Goal: Book appointment/travel/reservation

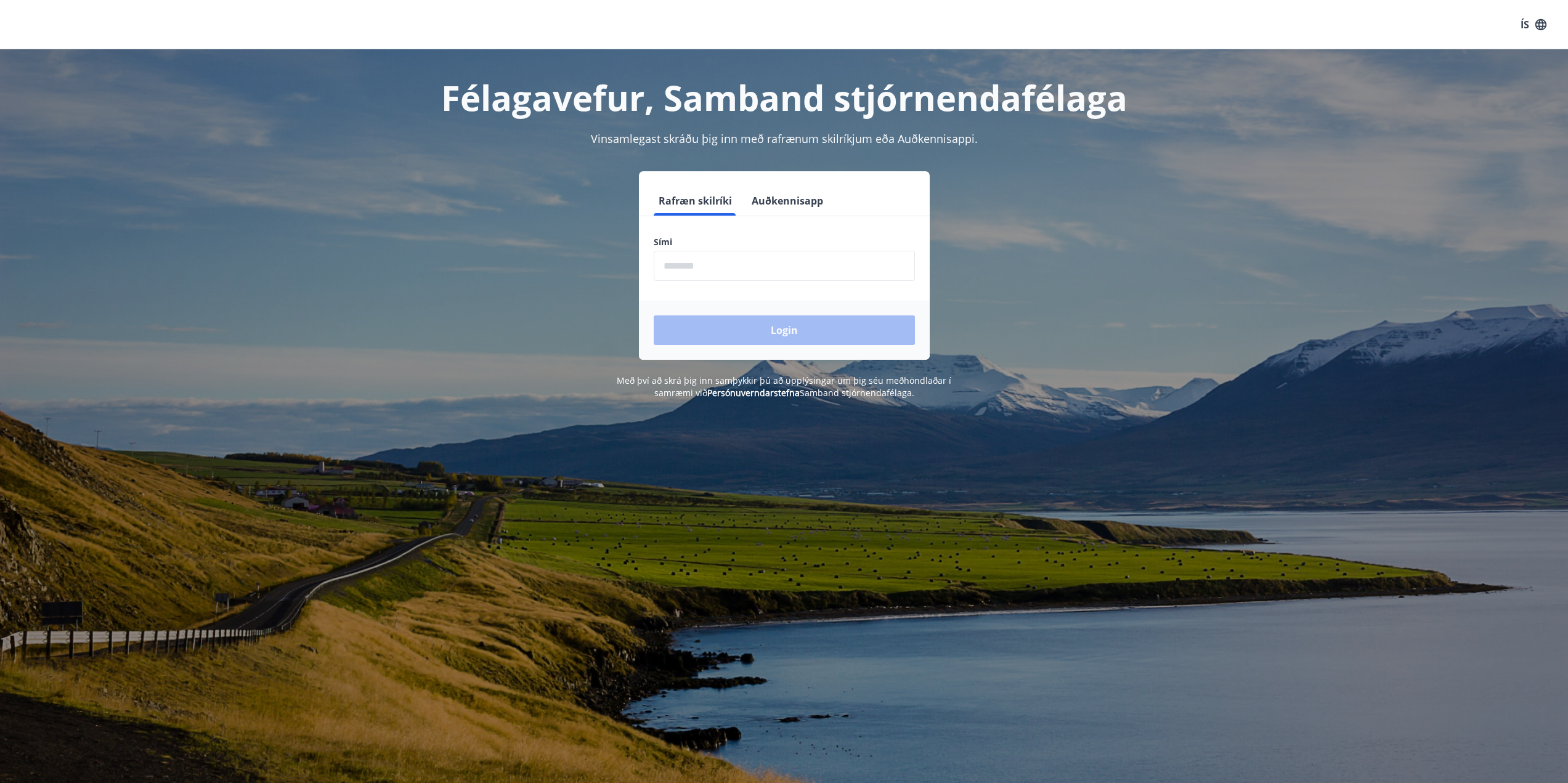
click at [678, 266] on input "phone" at bounding box center [784, 266] width 261 height 30
type input "********"
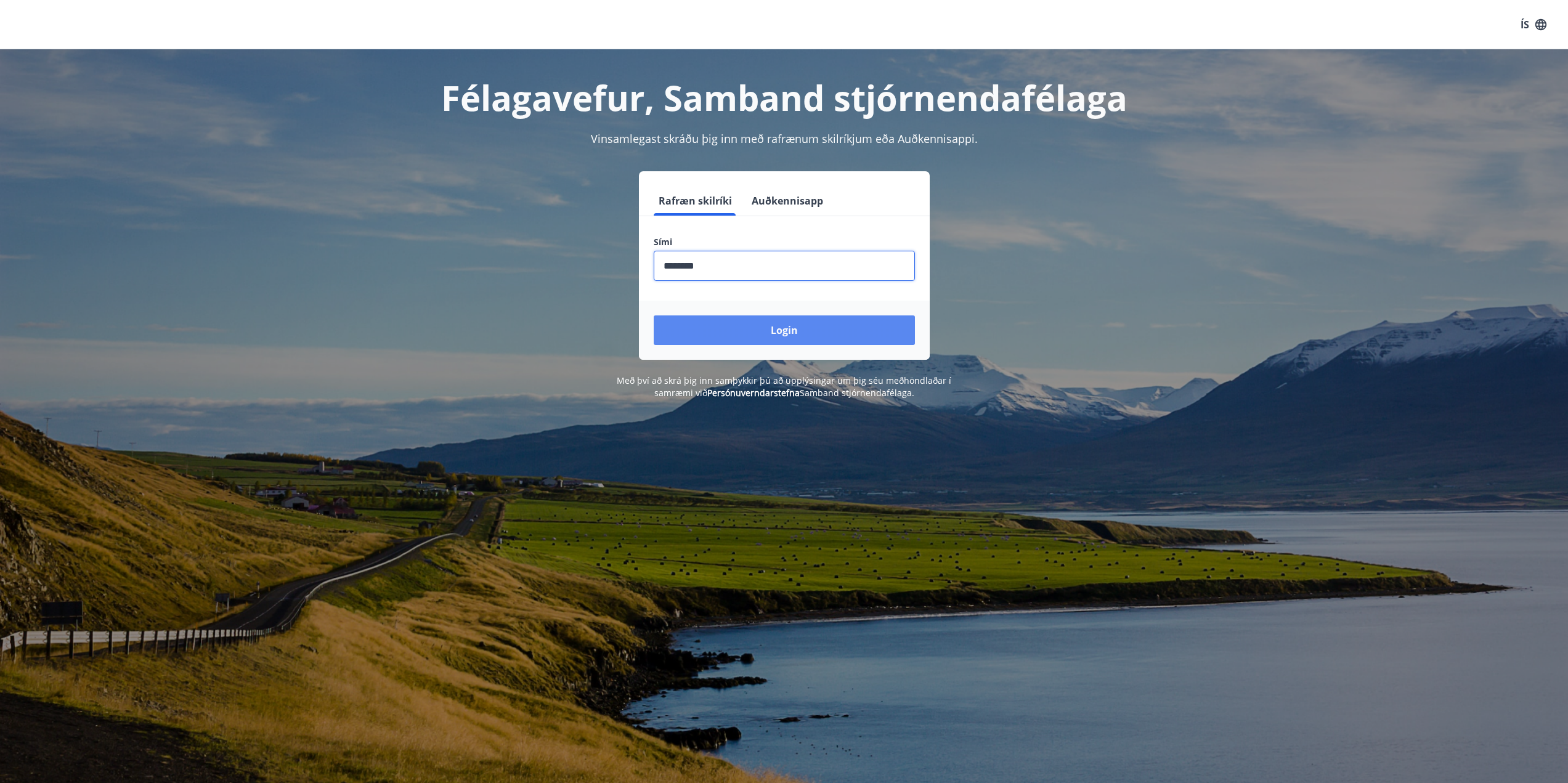
click at [733, 331] on button "Login" at bounding box center [784, 330] width 261 height 30
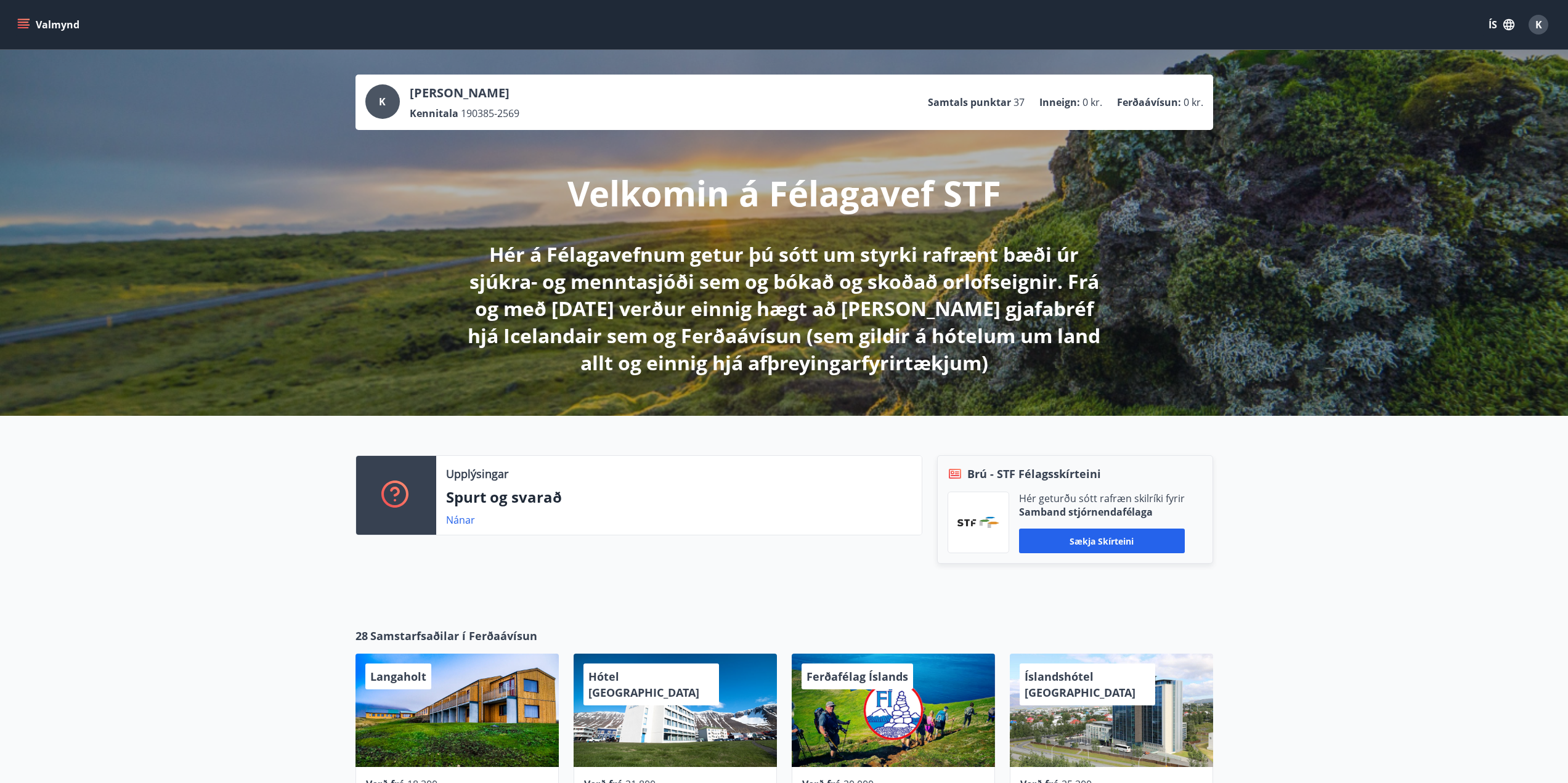
click at [27, 22] on icon "menu" at bounding box center [23, 22] width 11 height 1
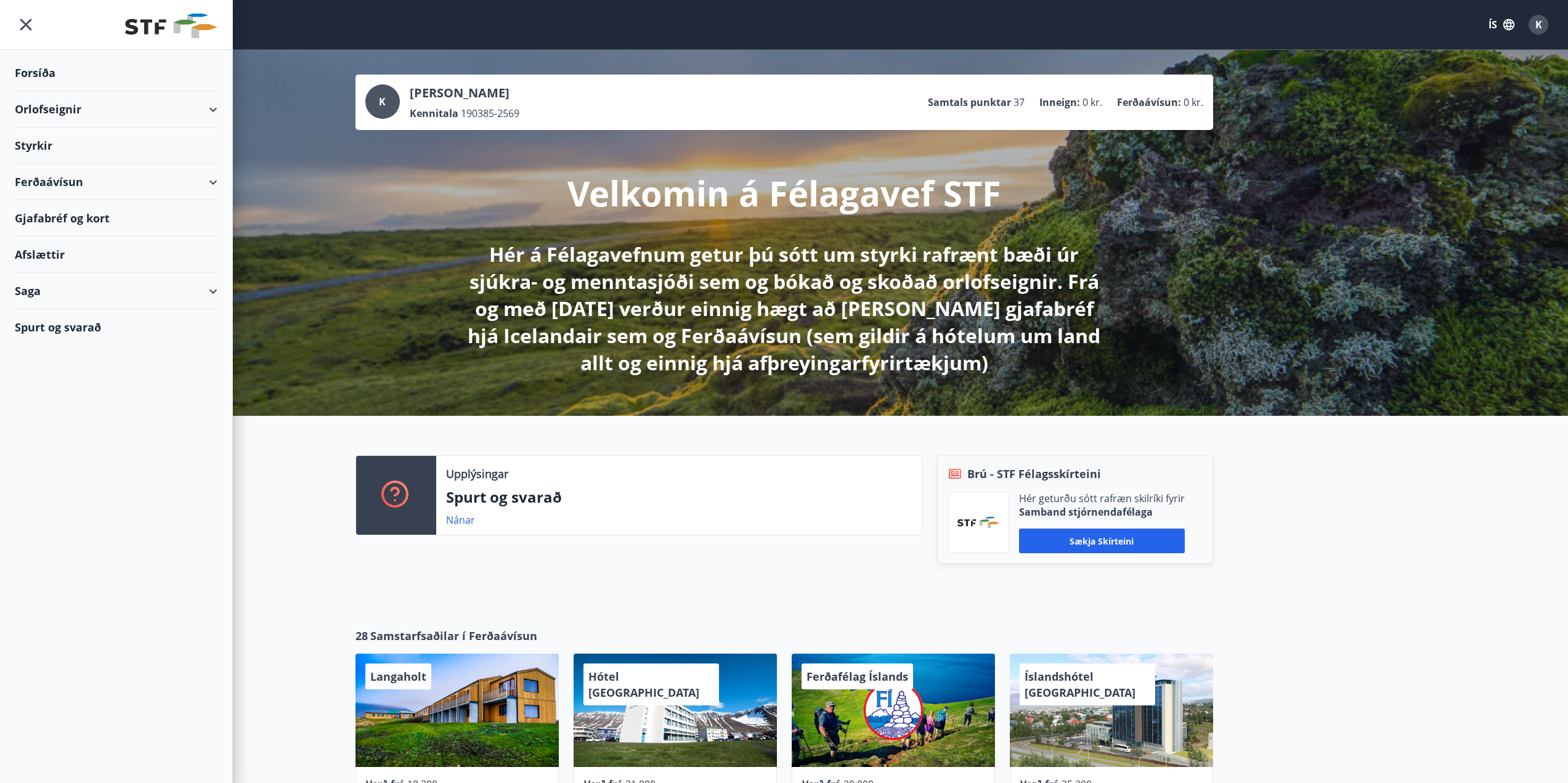
click at [210, 109] on div "Orlofseignir" at bounding box center [116, 109] width 202 height 37
click at [47, 164] on div "Bókunardagatal" at bounding box center [116, 166] width 183 height 26
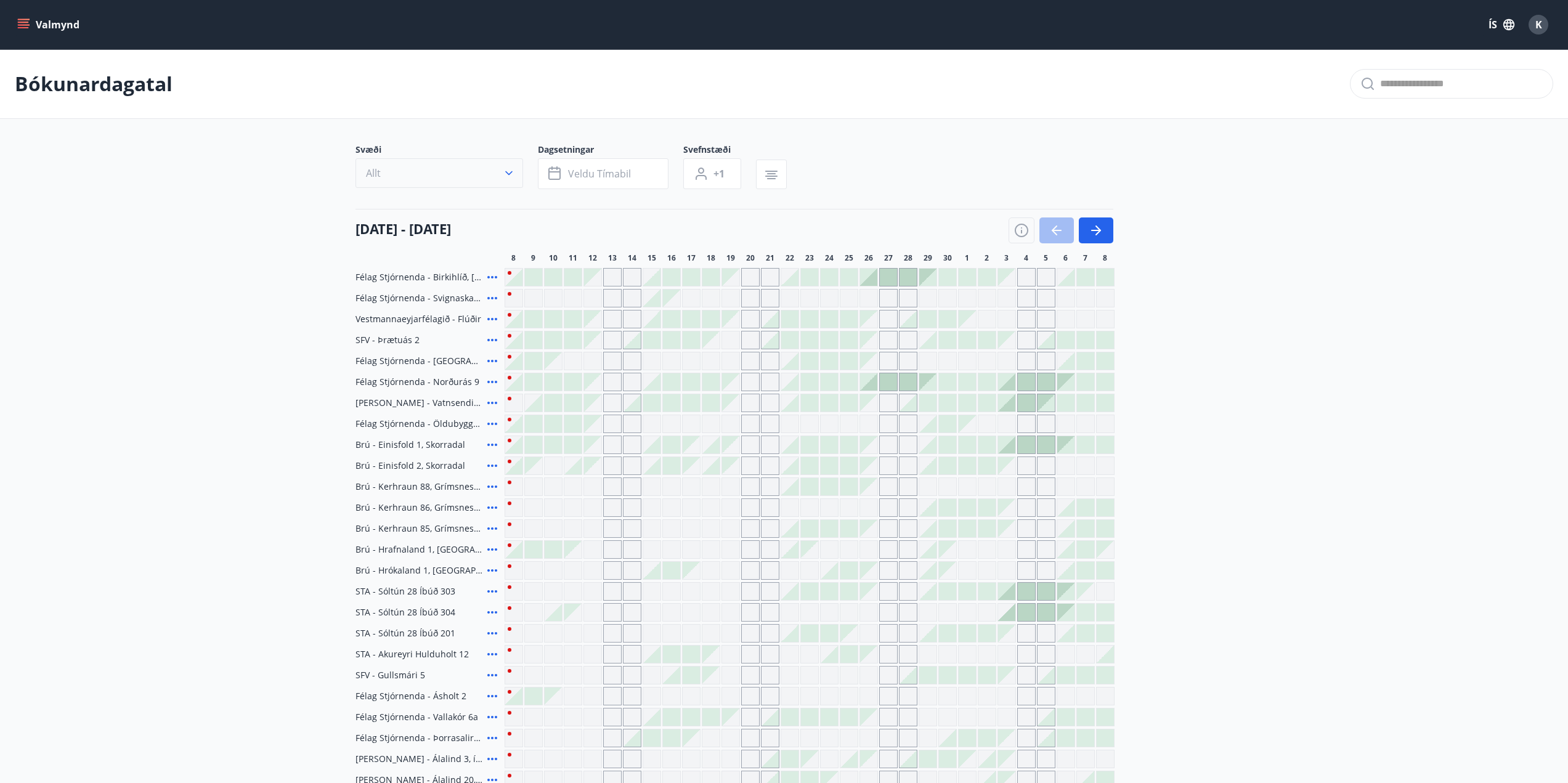
click at [416, 176] on button "Allt" at bounding box center [439, 173] width 167 height 30
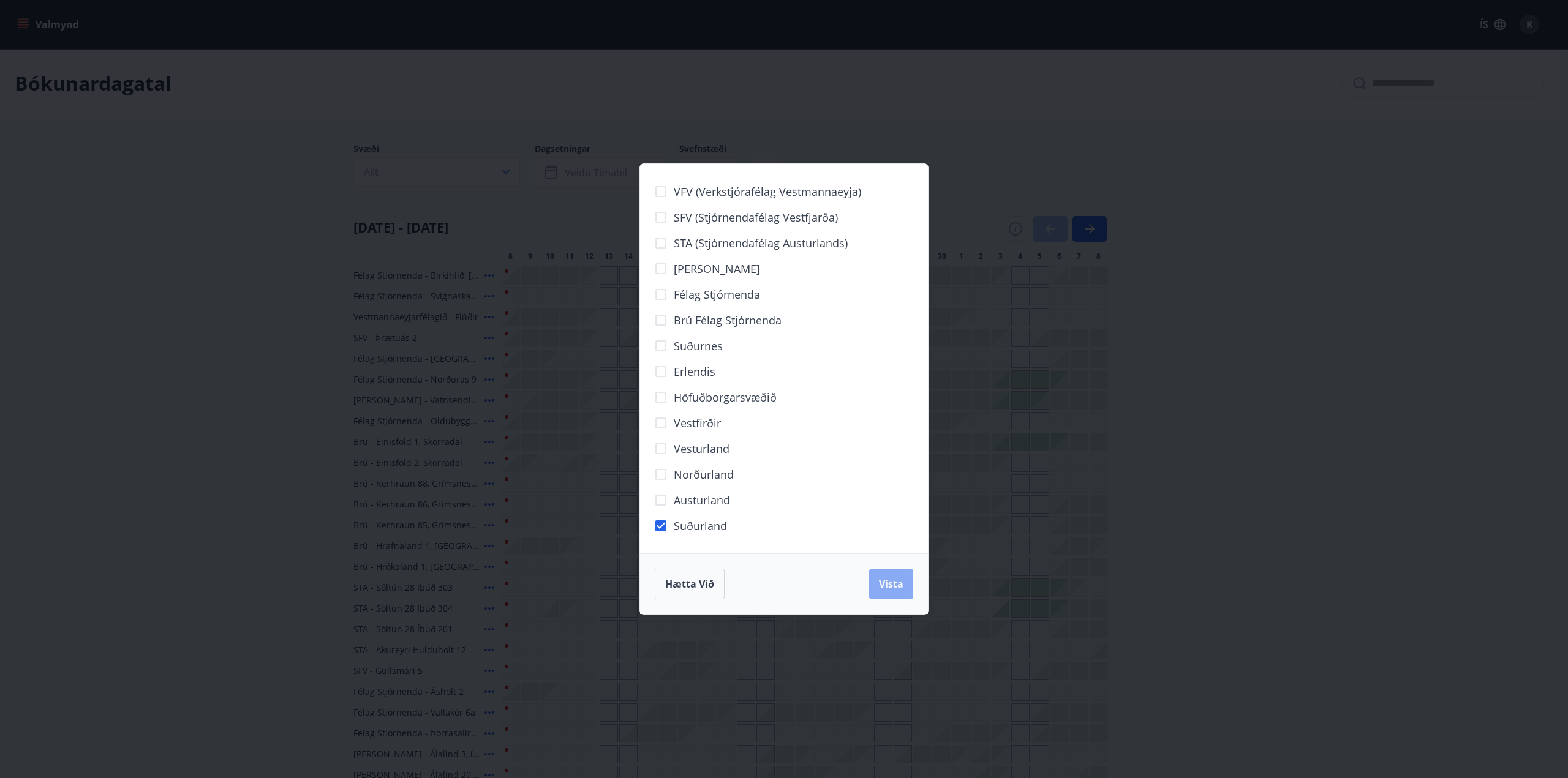
click at [900, 579] on span "Vista" at bounding box center [891, 584] width 25 height 13
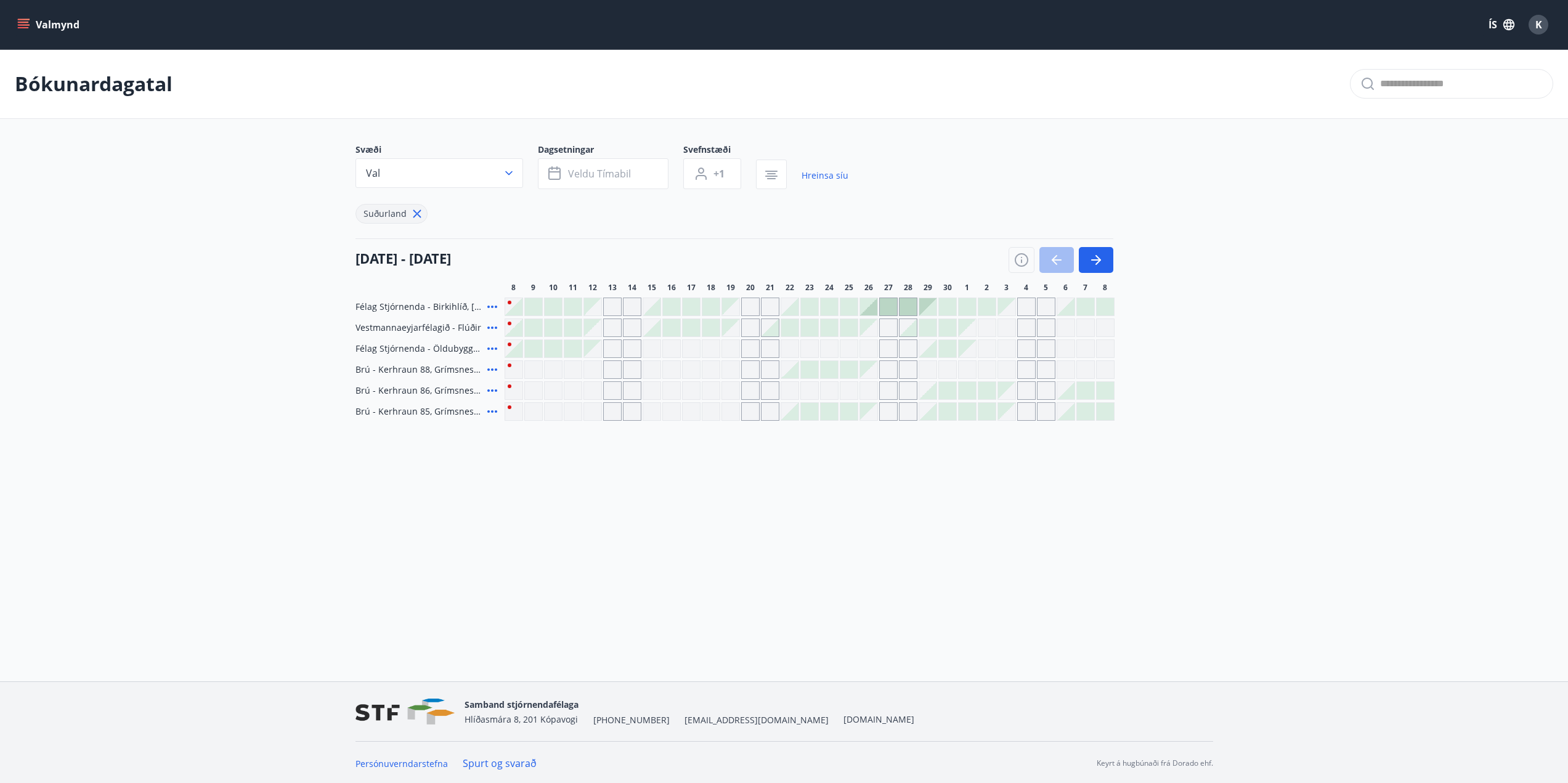
click at [490, 348] on icon at bounding box center [492, 348] width 15 height 15
click at [490, 348] on div at bounding box center [788, 392] width 1577 height 783
click at [491, 345] on icon at bounding box center [492, 348] width 15 height 15
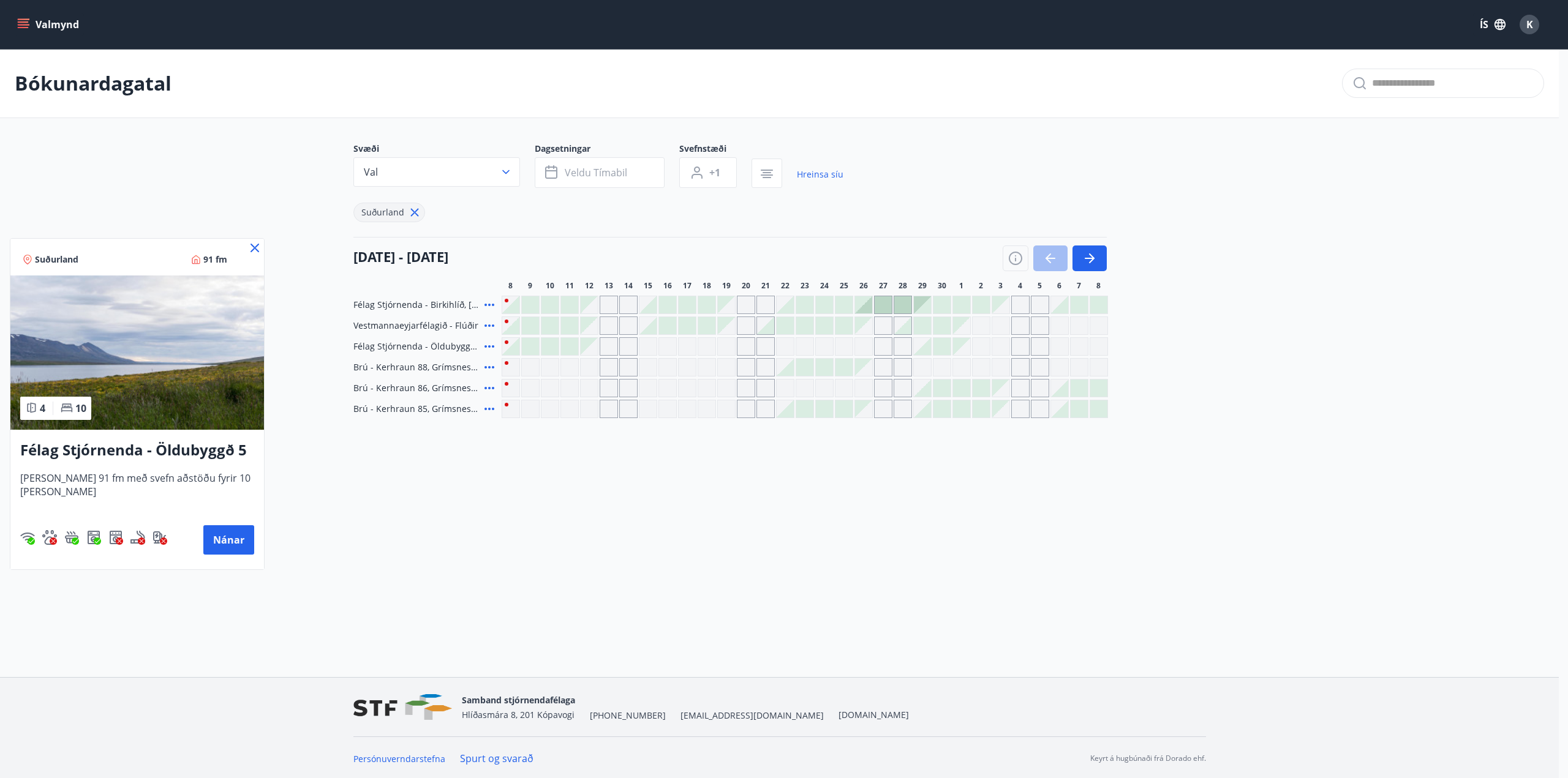
click at [186, 450] on h3 "Félag Stjórnenda - Öldubyggð 5" at bounding box center [137, 450] width 234 height 22
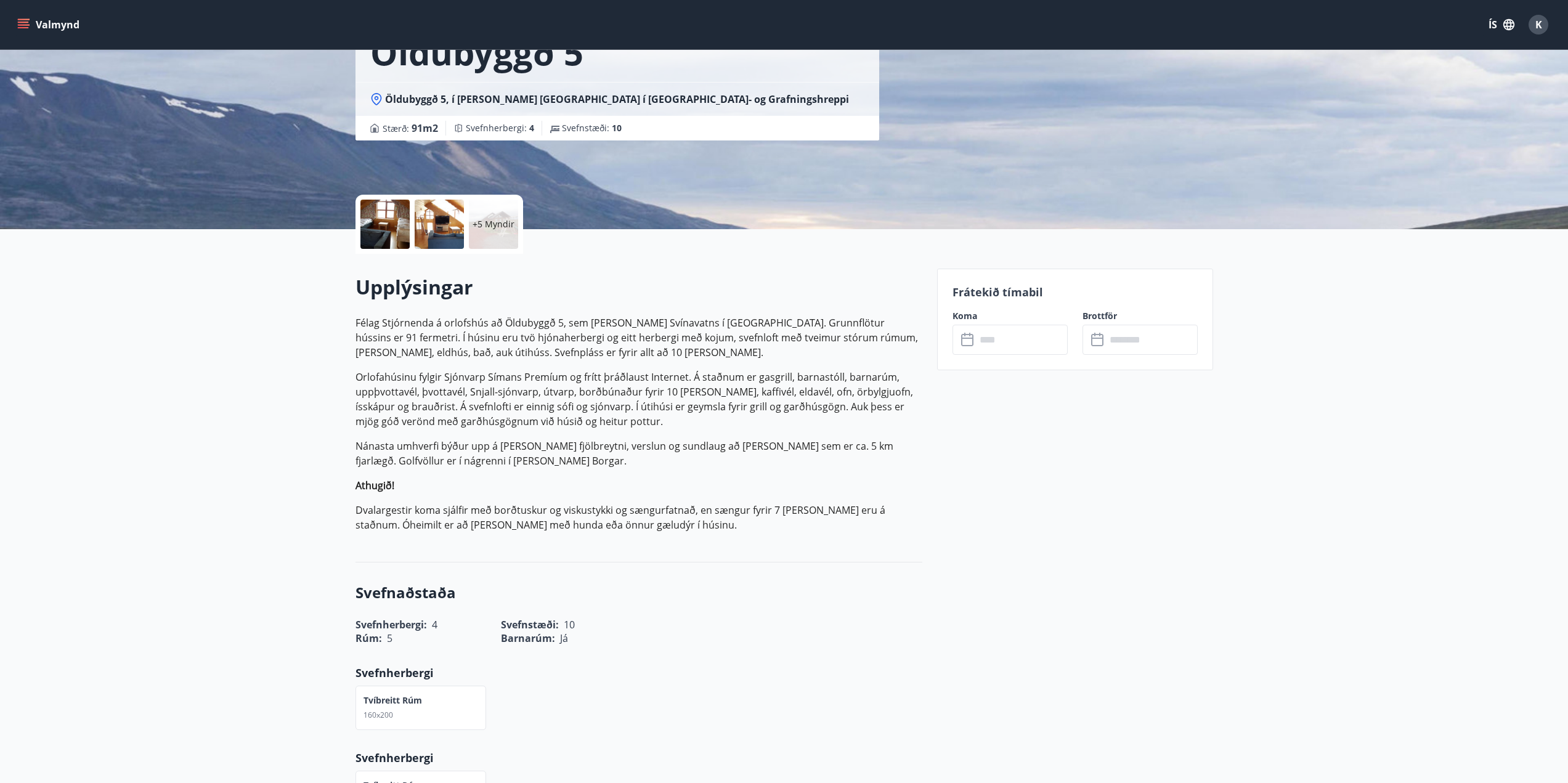
scroll to position [124, 0]
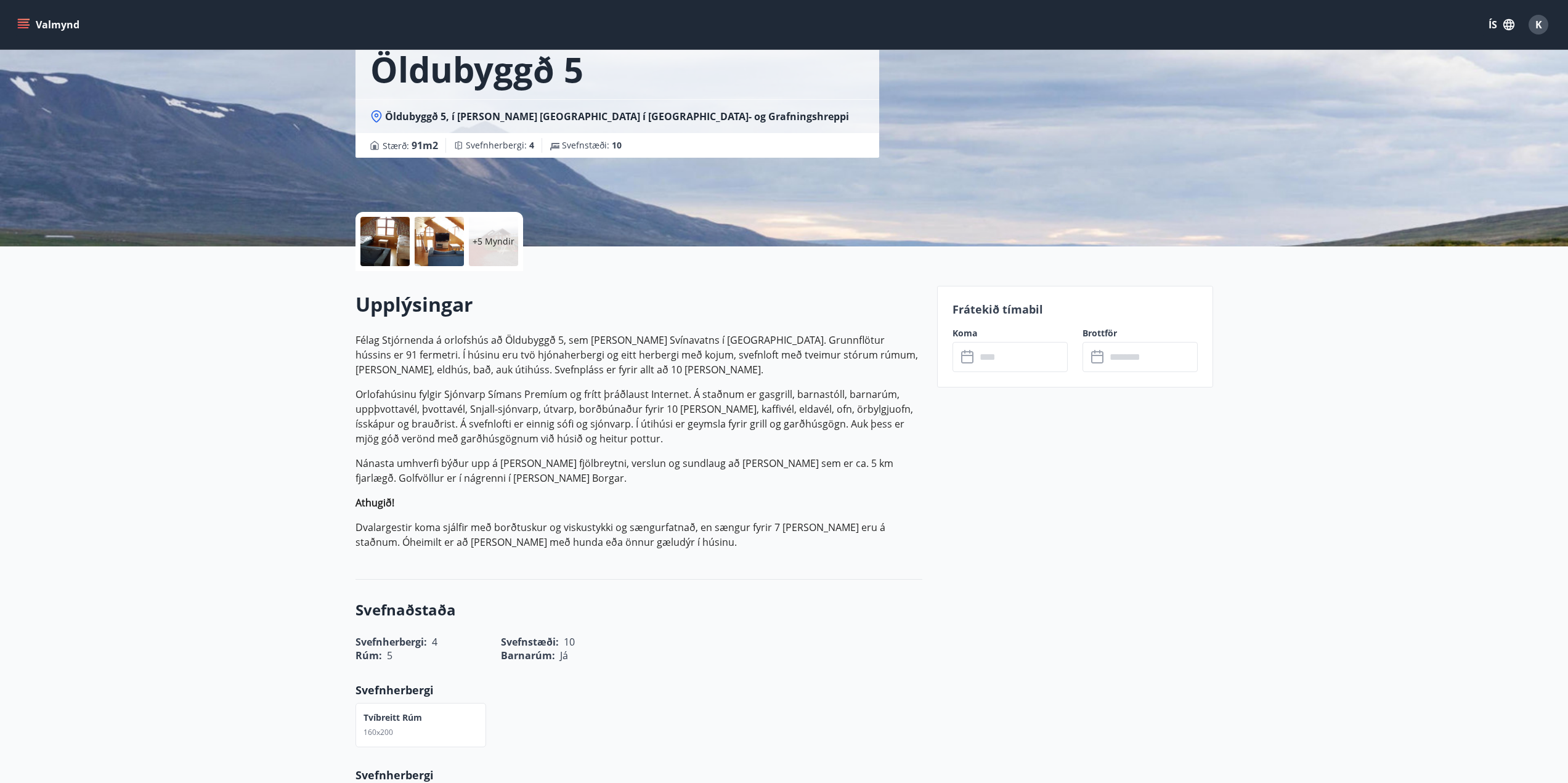
click at [1009, 368] on input "text" at bounding box center [1022, 357] width 92 height 30
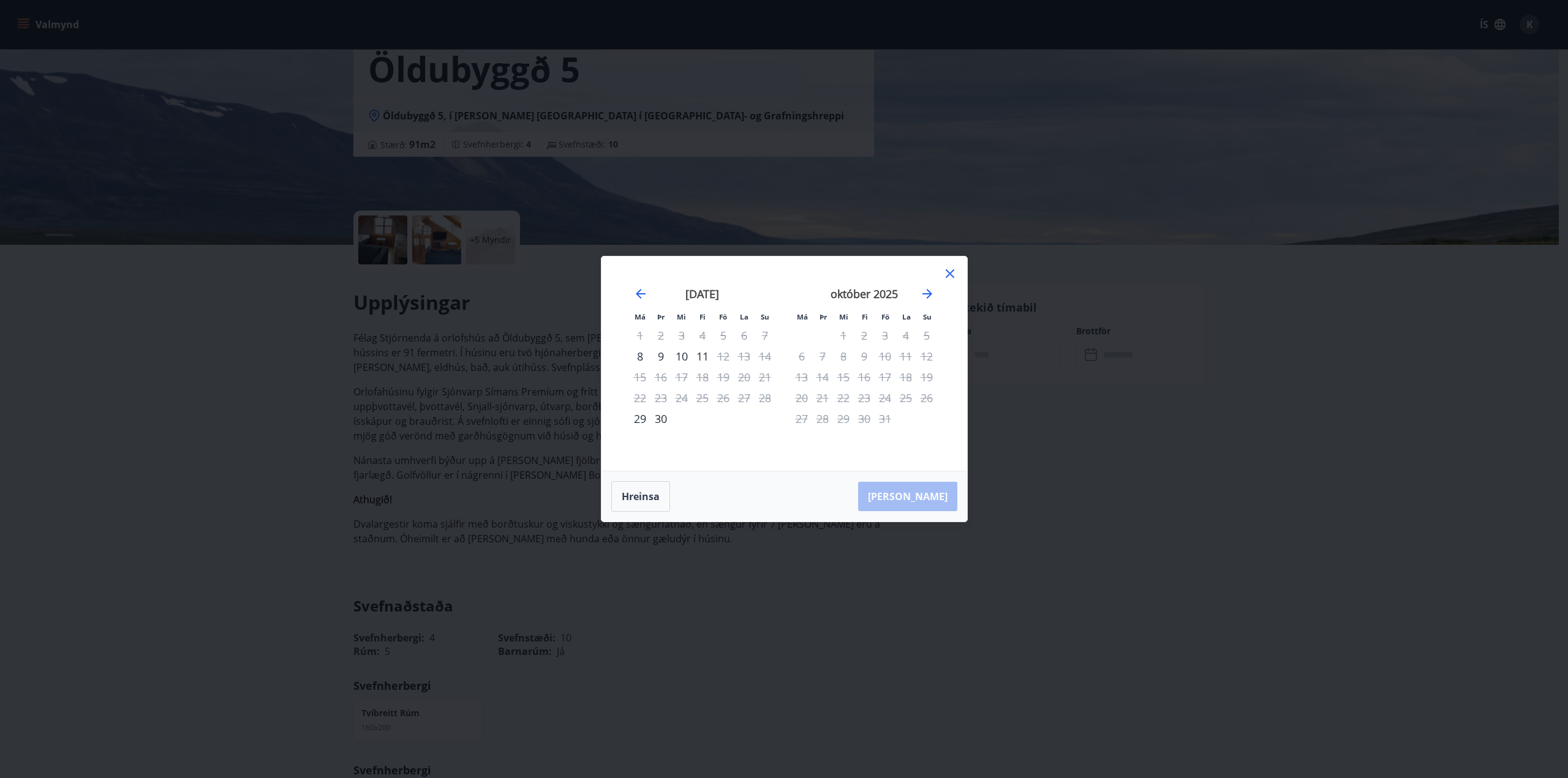
click at [947, 276] on icon at bounding box center [950, 274] width 9 height 9
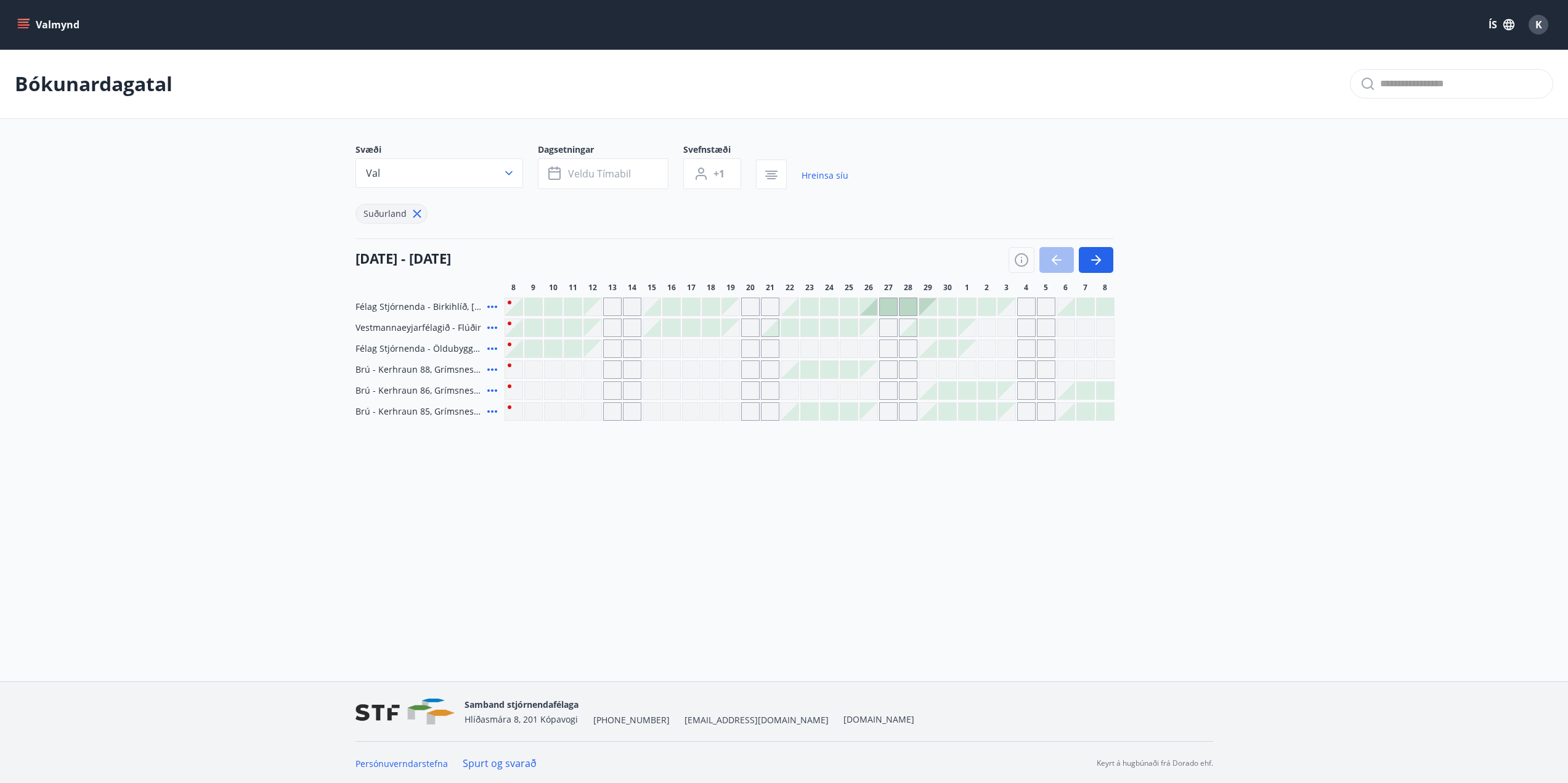
scroll to position [2, 0]
click at [1089, 265] on icon "button" at bounding box center [1096, 258] width 15 height 15
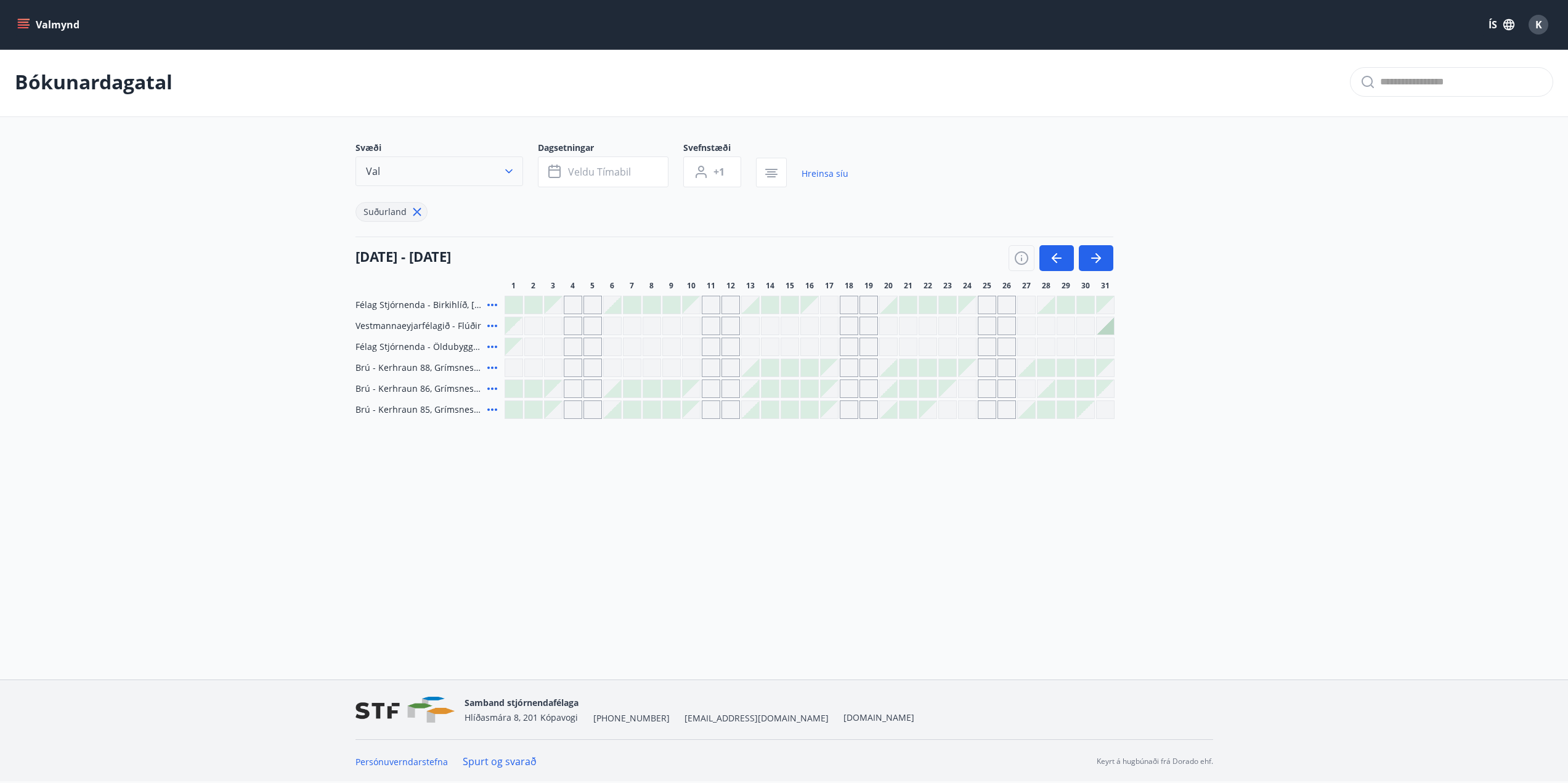
click at [424, 169] on button "Val" at bounding box center [439, 171] width 167 height 30
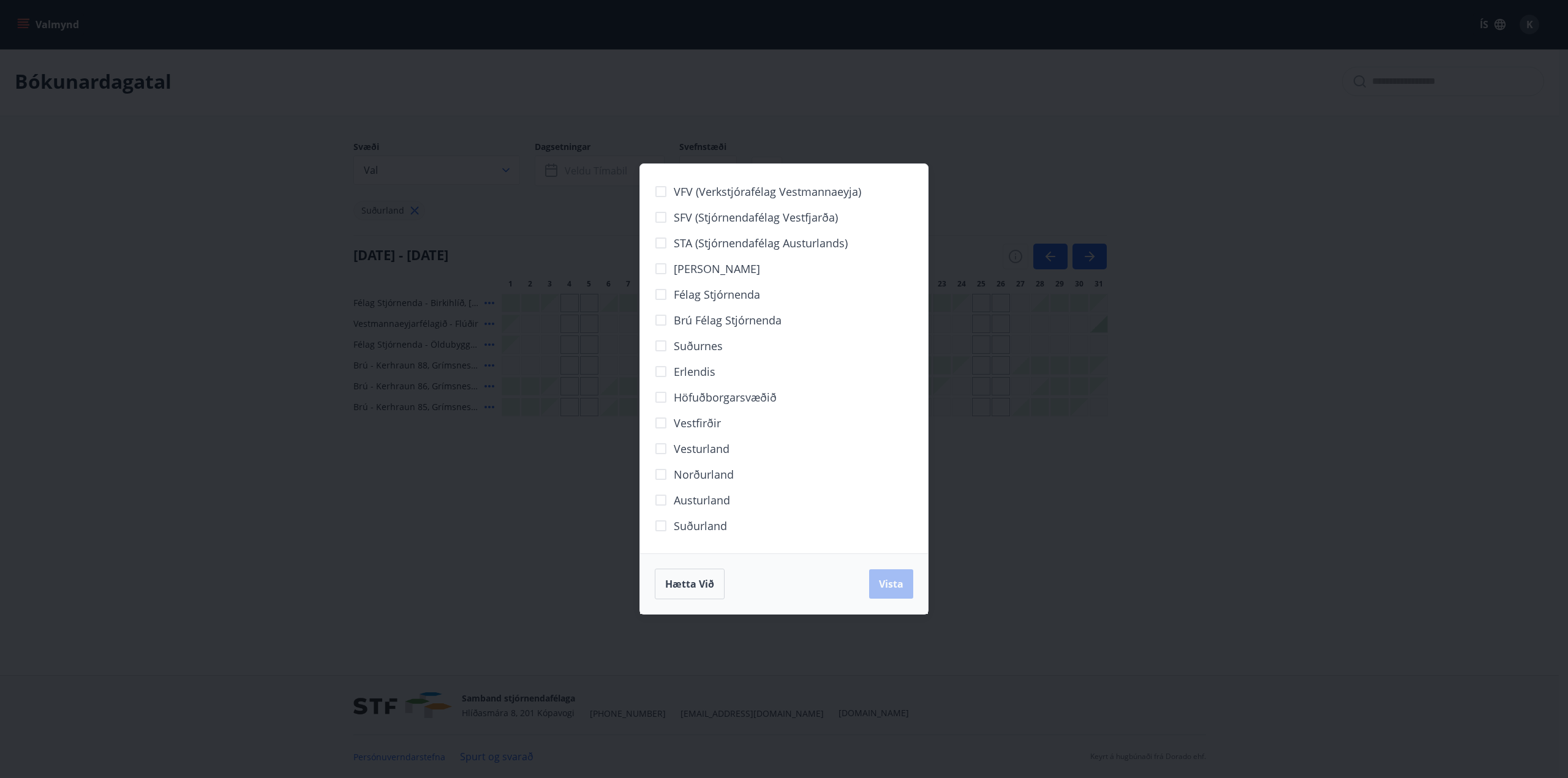
click at [882, 578] on div "Hætta við Vista" at bounding box center [784, 584] width 258 height 30
click at [698, 586] on span "Hætta við" at bounding box center [689, 584] width 49 height 13
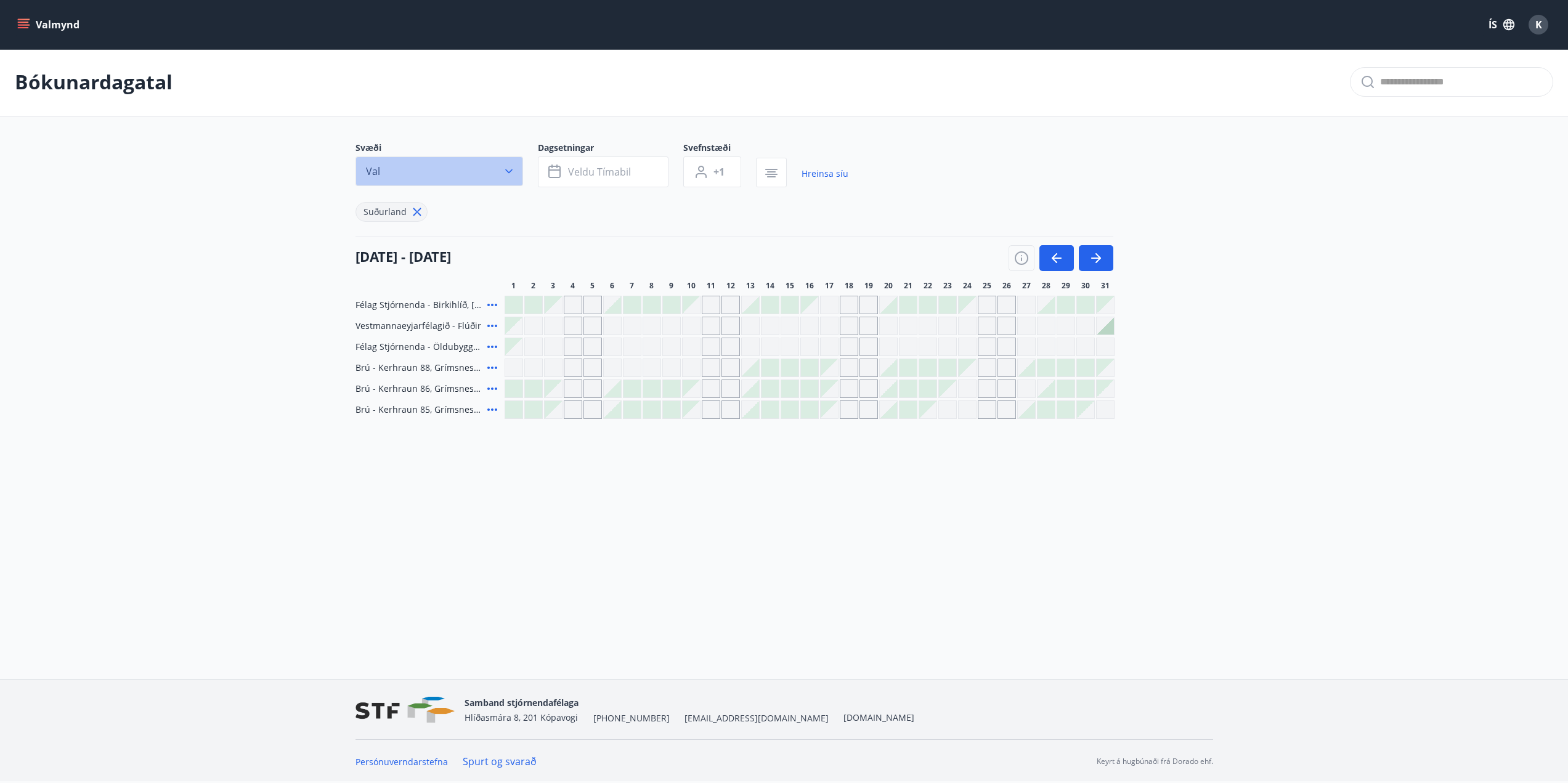
click at [455, 167] on button "Val" at bounding box center [439, 171] width 167 height 30
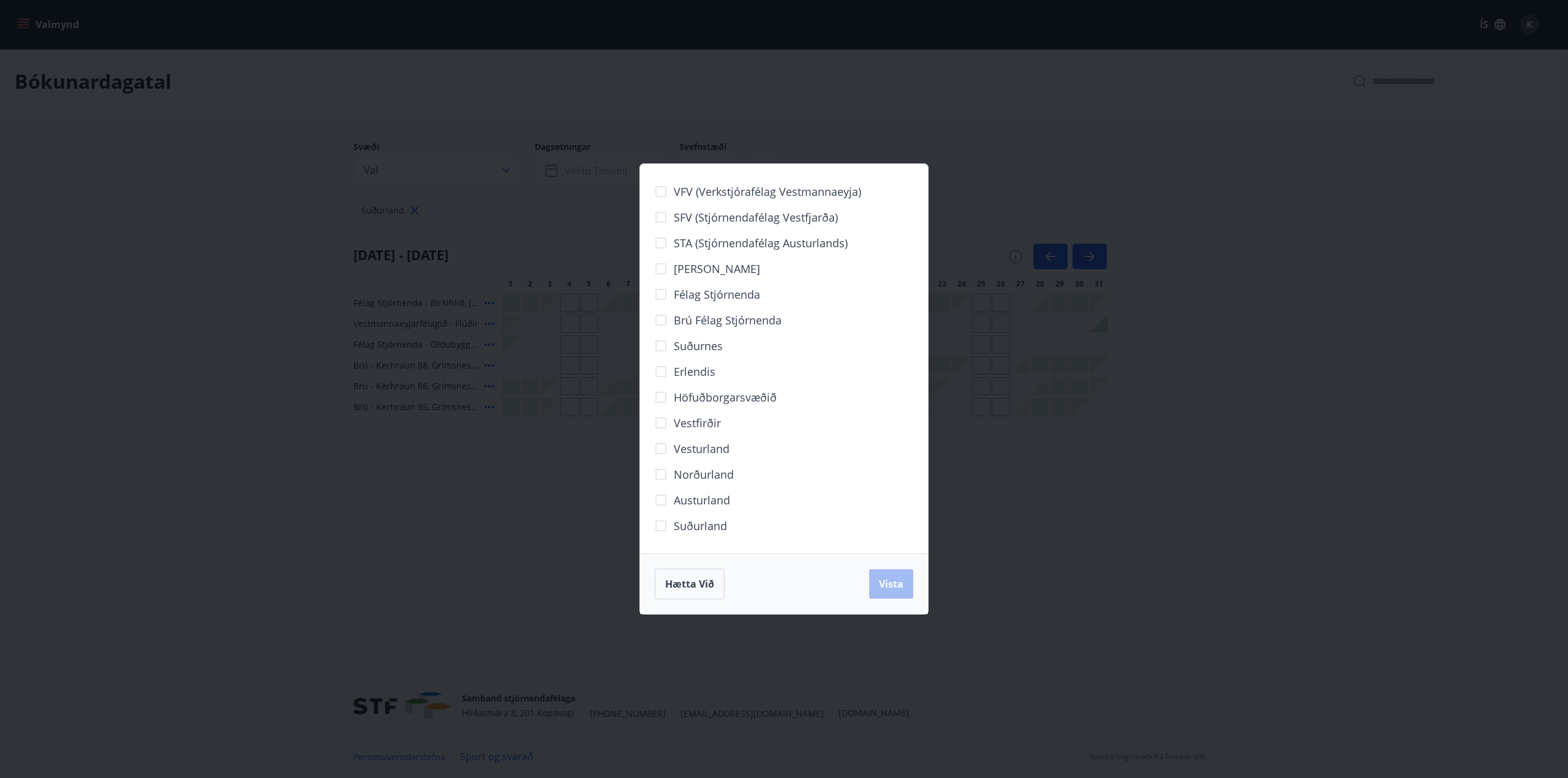
click at [882, 586] on div "Hætta við Vista" at bounding box center [784, 584] width 258 height 30
click at [208, 340] on div "VFV (Verkstjórafélag Vestmannaeyja) SFV (Stjórnendafélag Vestfjarða) STA (Stjór…" at bounding box center [784, 389] width 1568 height 778
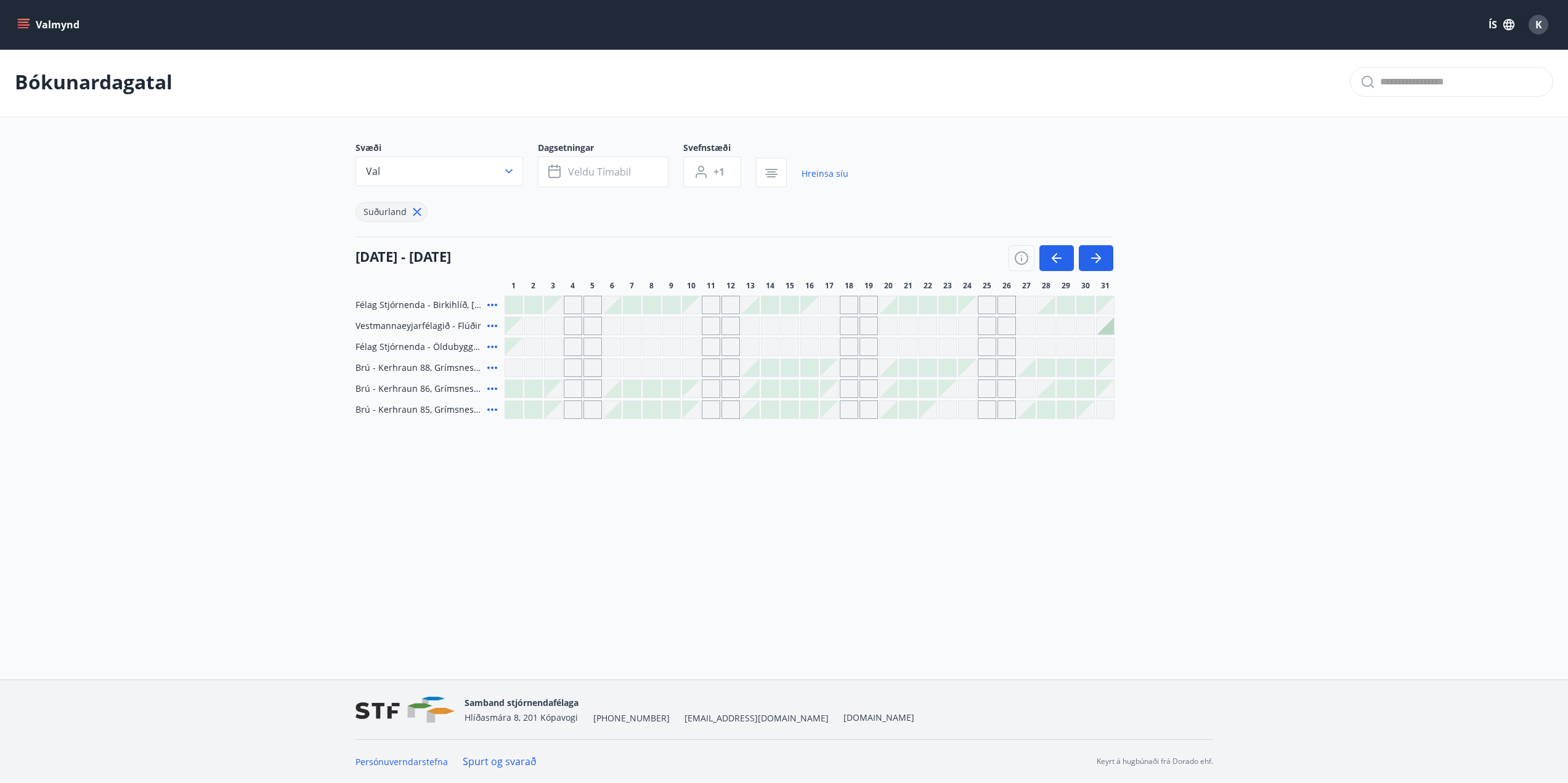
click at [416, 215] on icon at bounding box center [416, 211] width 13 height 13
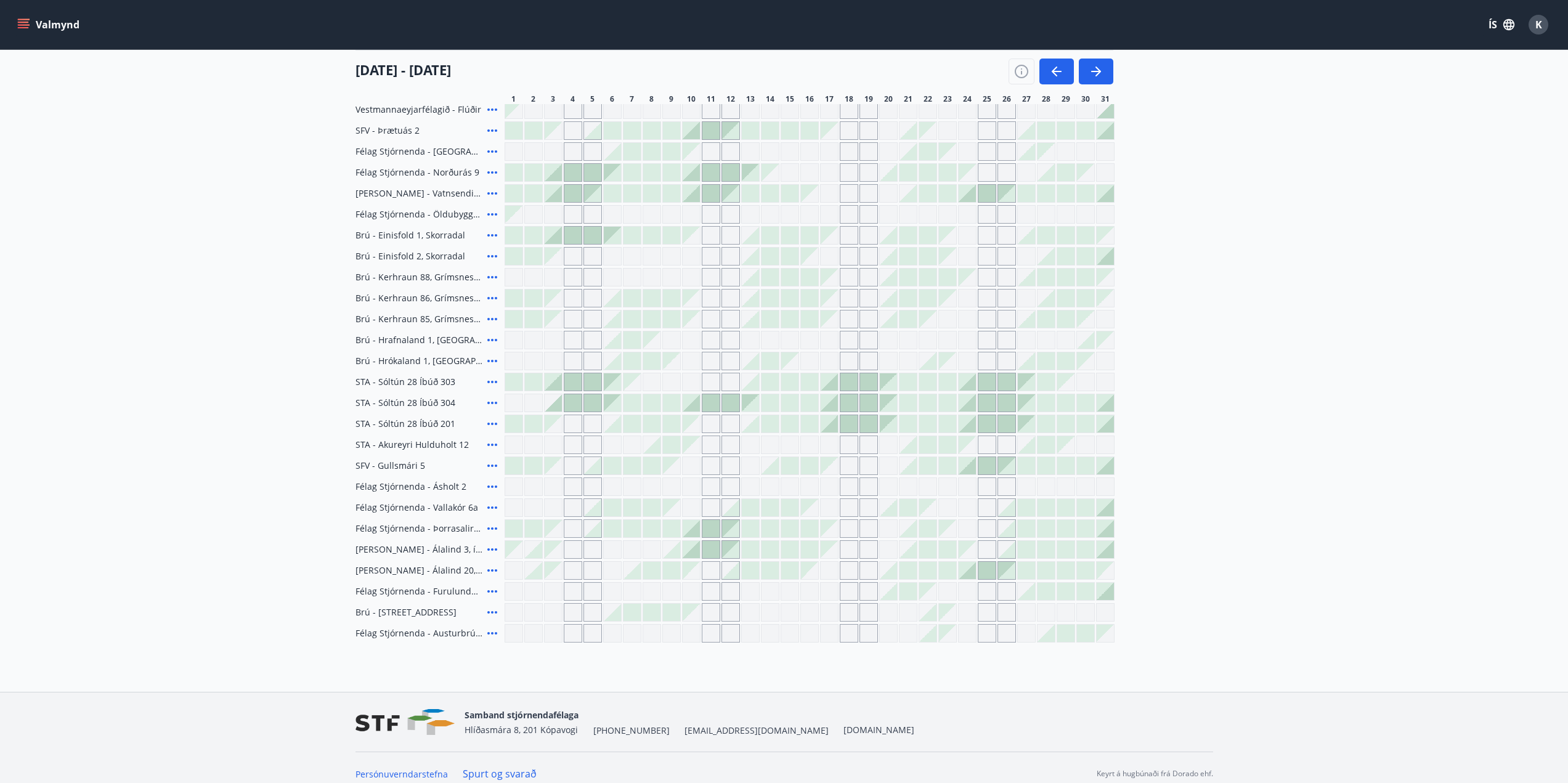
scroll to position [222, 0]
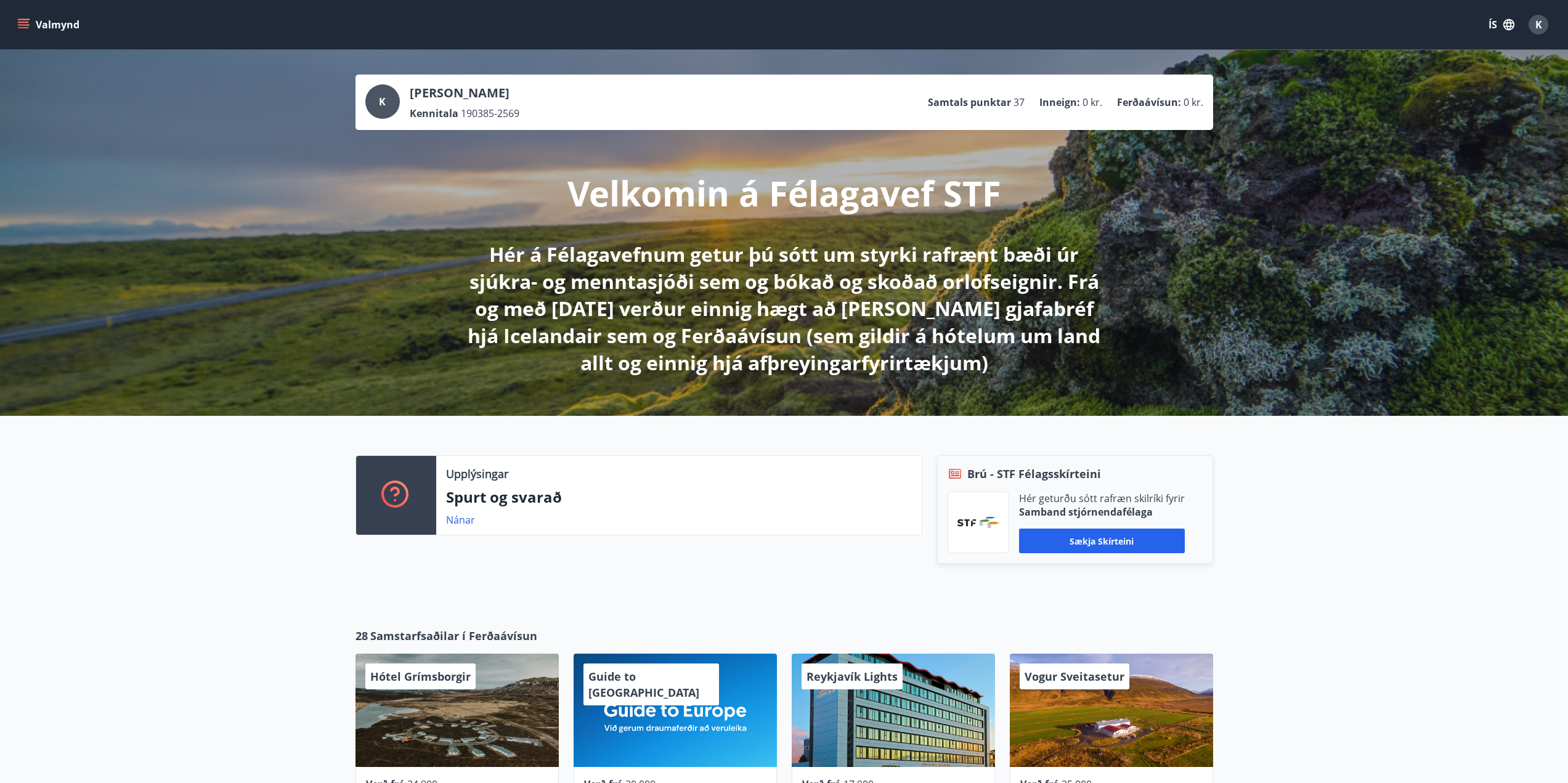
click at [21, 23] on icon "menu" at bounding box center [23, 25] width 13 height 13
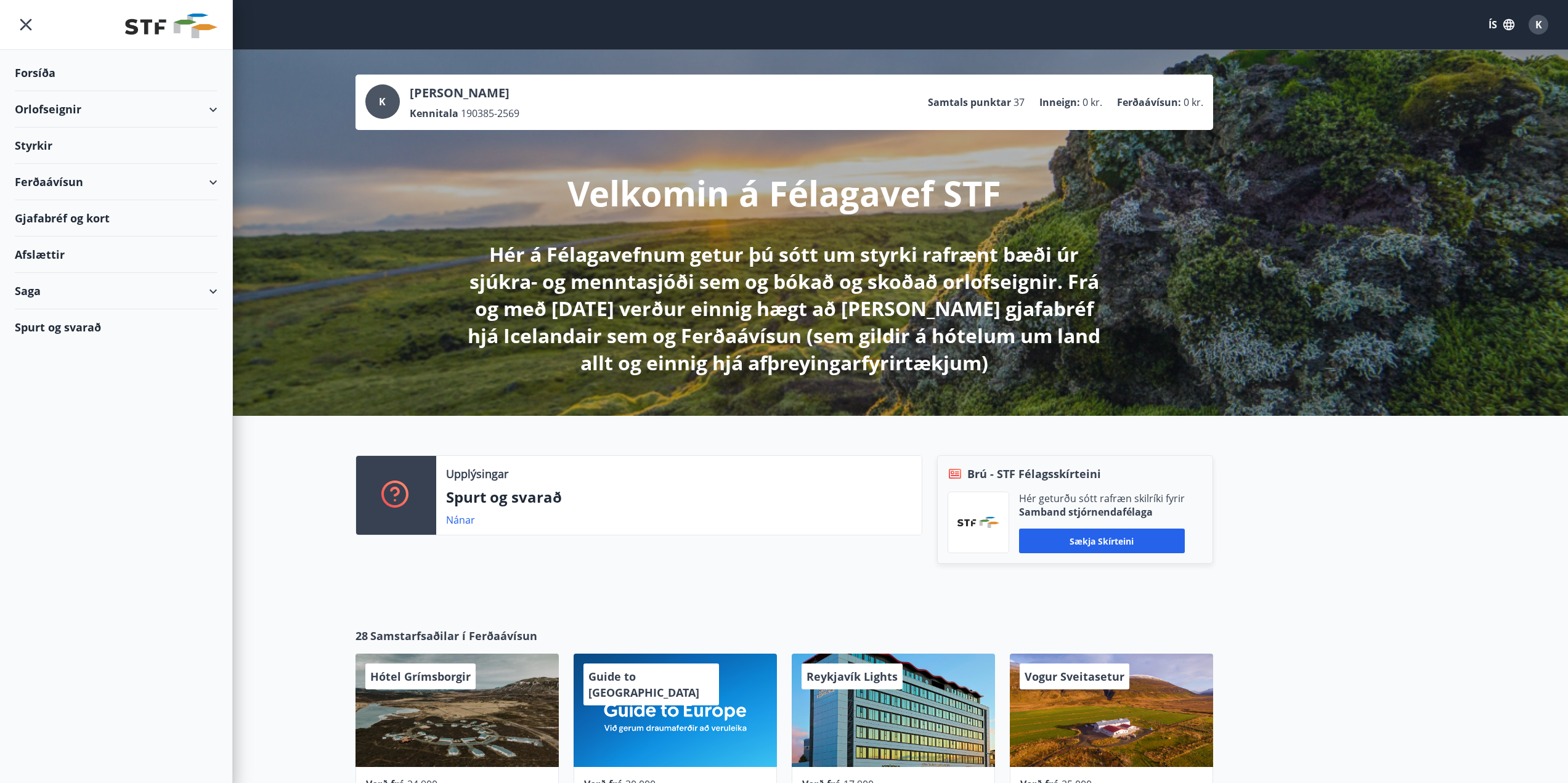
click at [69, 102] on div "Orlofseignir" at bounding box center [116, 109] width 202 height 37
click at [70, 168] on div "Bókunardagatal" at bounding box center [116, 166] width 183 height 26
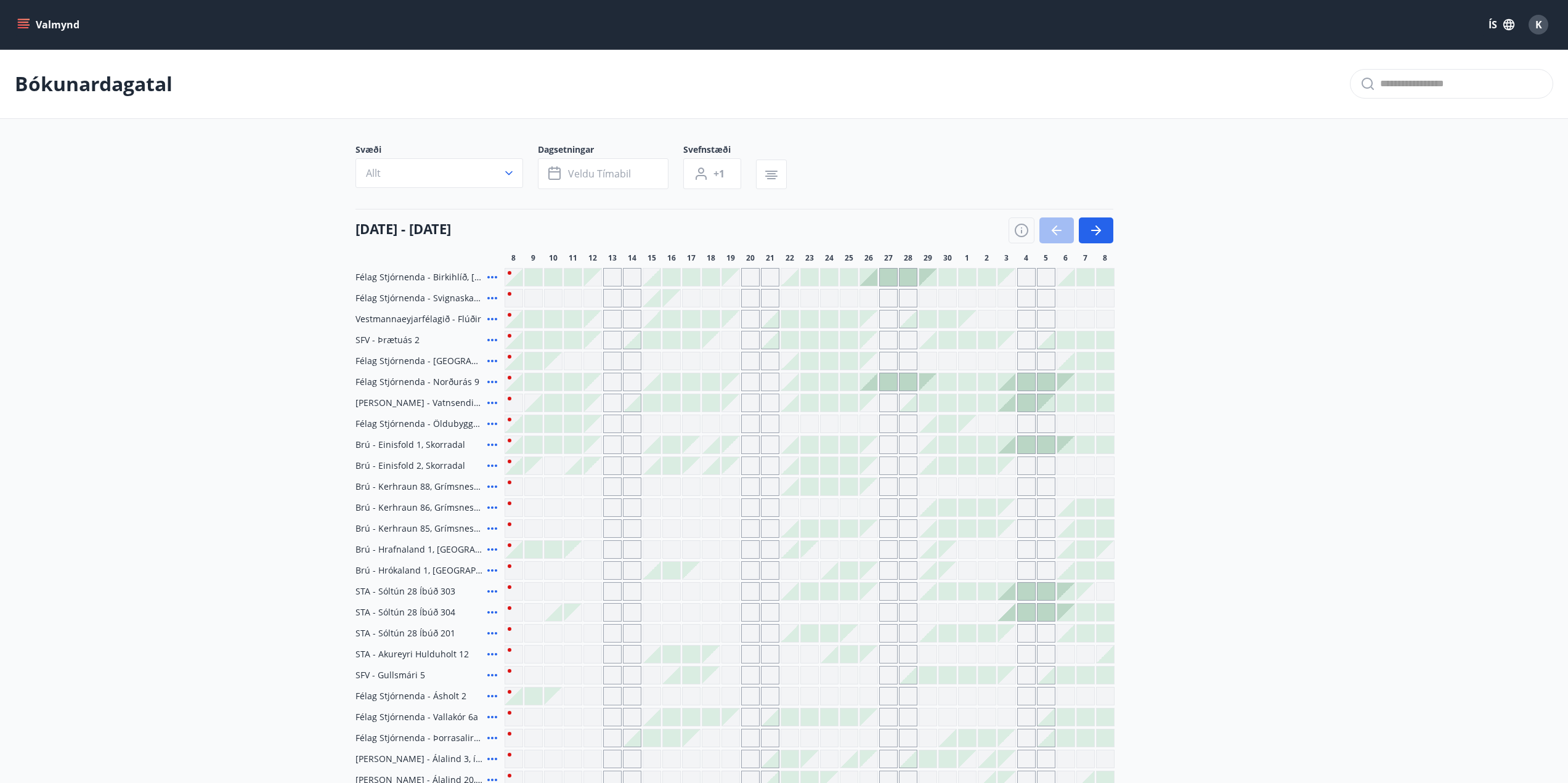
click at [1093, 228] on icon "button" at bounding box center [1096, 230] width 15 height 15
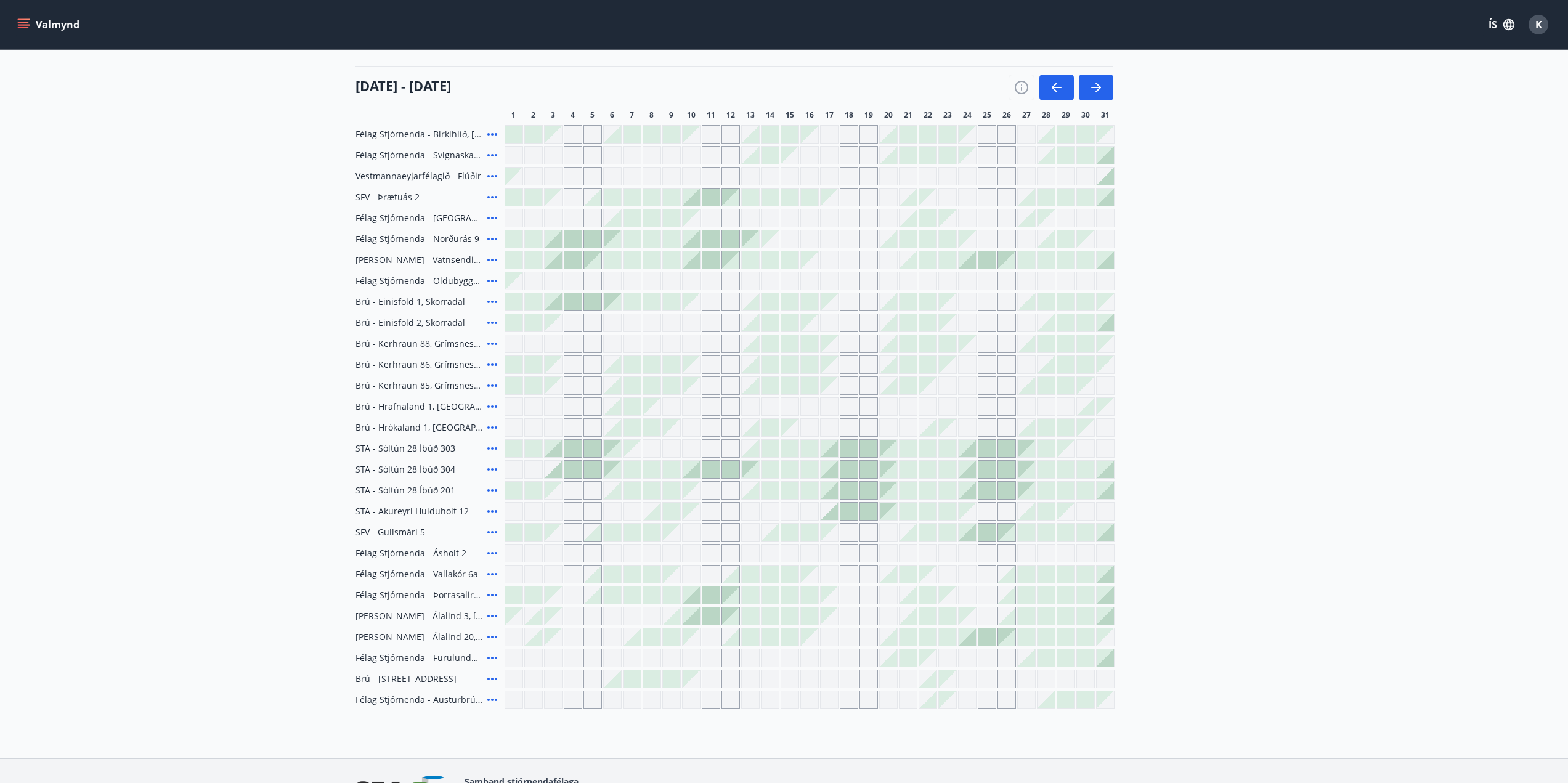
scroll to position [124, 0]
